Goal: Complete application form

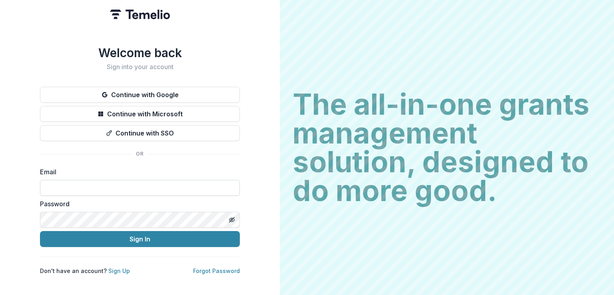
click at [83, 183] on input at bounding box center [140, 188] width 200 height 16
type input "**********"
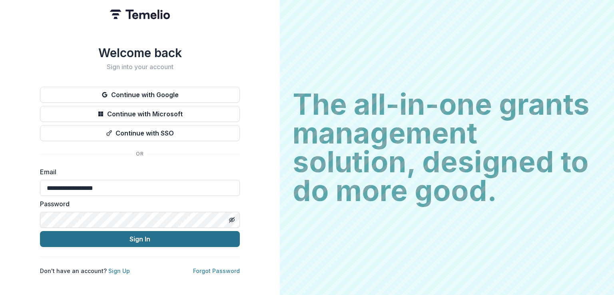
click at [160, 237] on button "Sign In" at bounding box center [140, 239] width 200 height 16
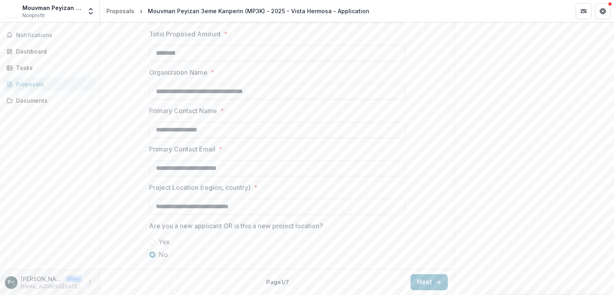
scroll to position [654, 0]
click at [420, 280] on button "Next" at bounding box center [429, 282] width 37 height 16
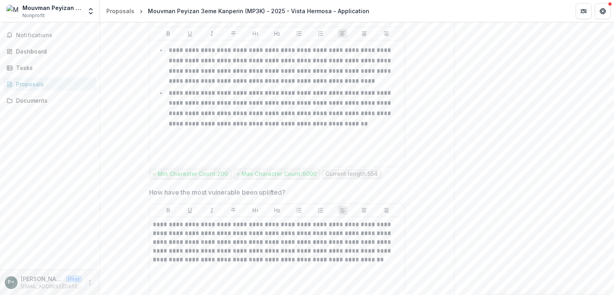
scroll to position [214, 0]
